Goal: Find specific page/section: Find specific page/section

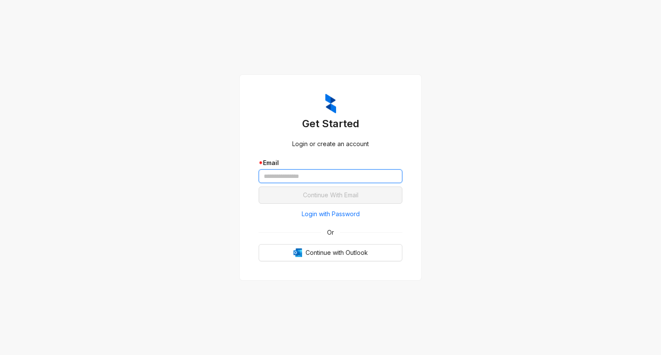
click at [328, 174] on input "text" at bounding box center [331, 177] width 144 height 14
click at [399, 218] on button "Login with Password" at bounding box center [331, 214] width 144 height 14
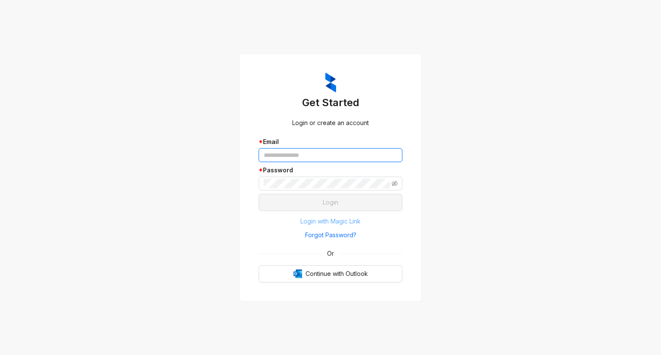
type input "**********"
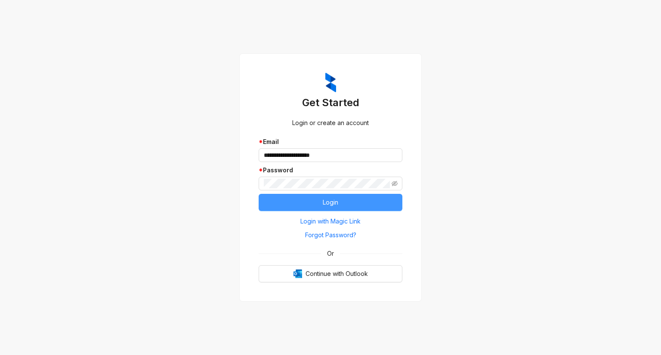
click at [314, 200] on button "Login" at bounding box center [331, 202] width 144 height 17
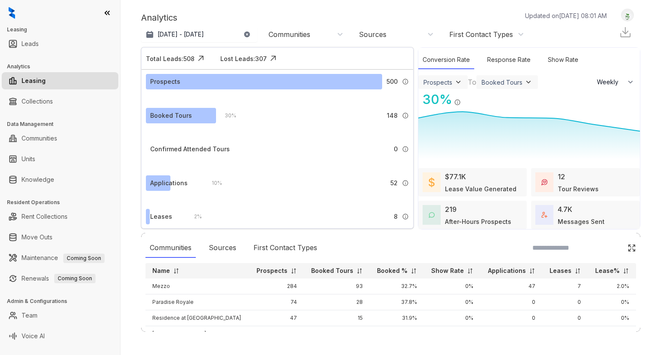
select select "******"
click at [43, 140] on link "Communities" at bounding box center [40, 138] width 36 height 17
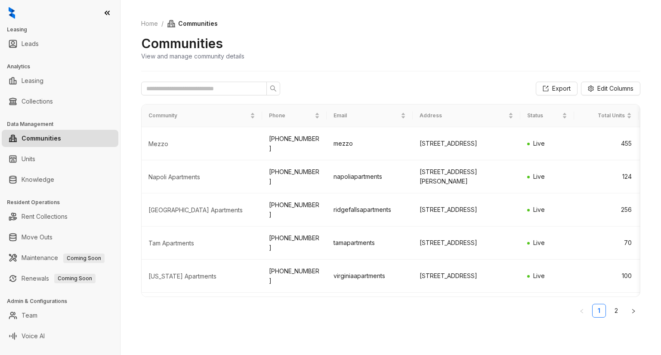
click at [40, 137] on link "Communities" at bounding box center [42, 138] width 40 height 17
click at [28, 48] on link "Leads" at bounding box center [30, 43] width 17 height 17
click at [27, 80] on link "Leasing" at bounding box center [33, 80] width 22 height 17
select select "******"
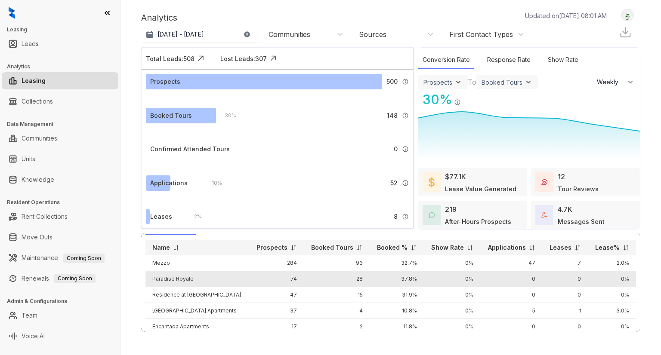
scroll to position [22, 0]
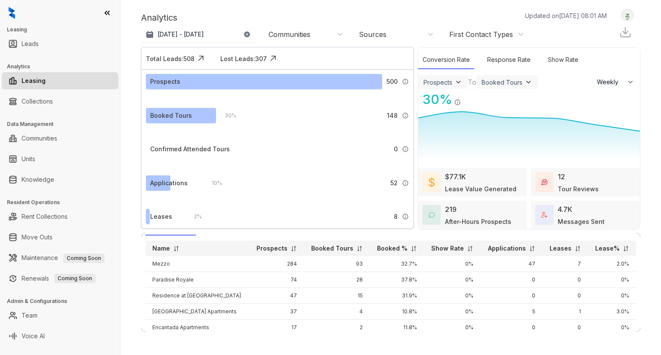
click at [278, 32] on div "Communities" at bounding box center [289, 34] width 42 height 9
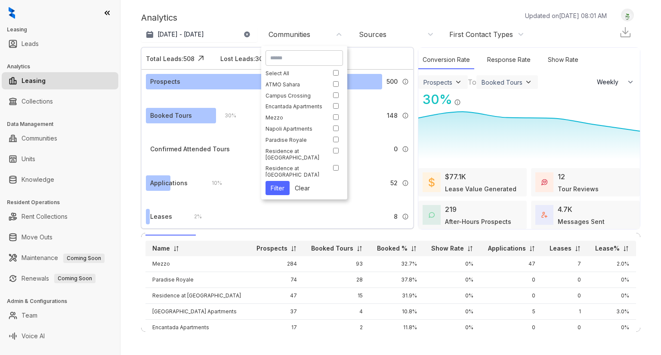
click at [274, 188] on button "Filter" at bounding box center [277, 188] width 24 height 14
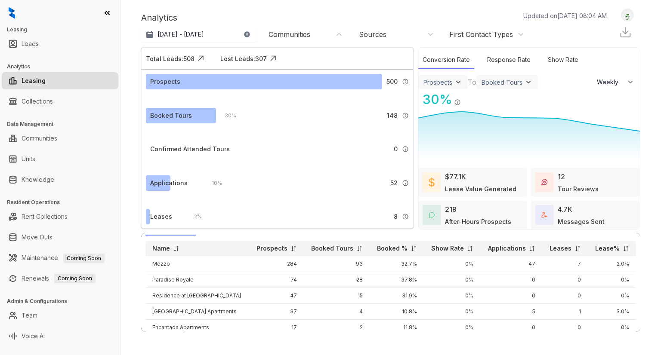
click at [299, 33] on div "Communities" at bounding box center [289, 34] width 42 height 9
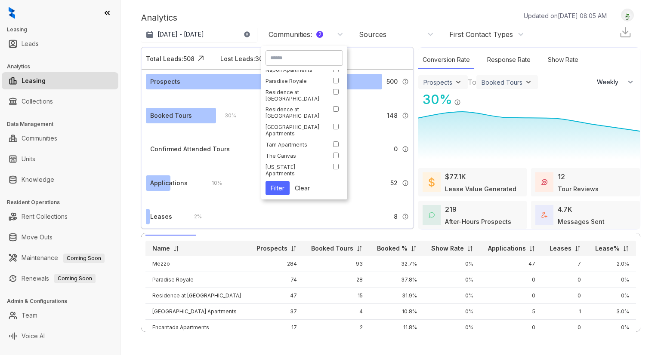
scroll to position [67, 0]
click at [276, 186] on button "Filter" at bounding box center [277, 188] width 24 height 14
